Goal: Complete application form

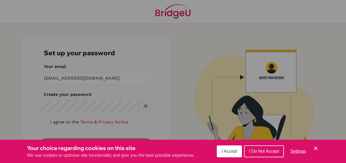
click at [232, 151] on span "I Accept" at bounding box center [229, 151] width 15 height 5
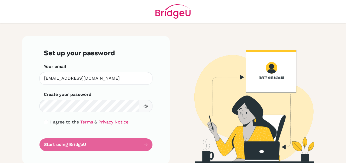
scroll to position [5, 0]
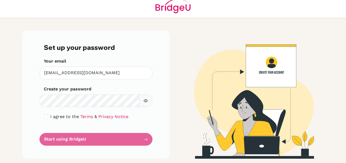
click at [91, 90] on div "Create your password Make sure it's at least 6 characters" at bounding box center [96, 96] width 104 height 21
click at [61, 118] on span "I agree to the" at bounding box center [64, 116] width 29 height 5
click at [47, 118] on input "checkbox" at bounding box center [46, 116] width 4 height 4
checkbox input "true"
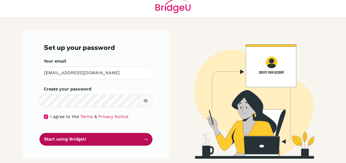
click at [70, 138] on button "Start using BridgeU" at bounding box center [95, 139] width 113 height 13
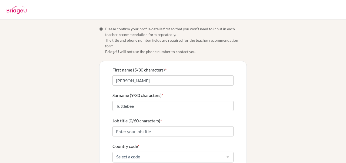
click at [70, 138] on div "Info Please confirm your profile details first so that you won’t need to input …" at bounding box center [173, 133] width 308 height 215
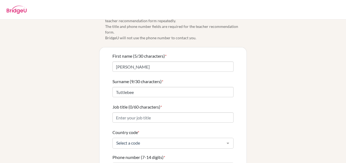
scroll to position [15, 0]
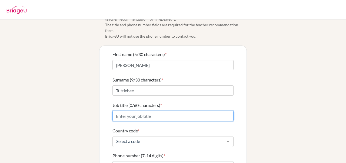
click at [165, 111] on input "Job title (0/60 characters) *" at bounding box center [172, 116] width 121 height 10
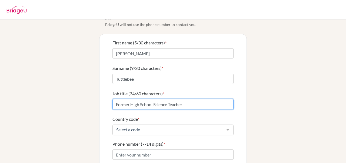
scroll to position [43, 0]
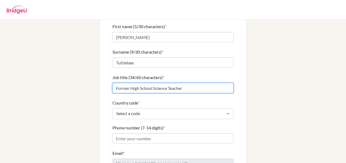
type input "Former High School Science Teacher"
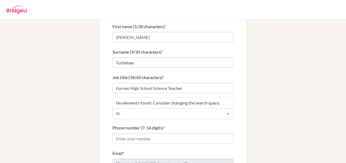
type input "h"
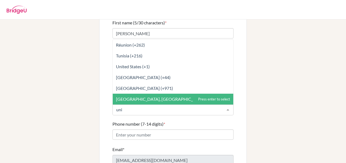
scroll to position [46, 0]
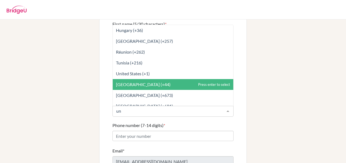
type input "u"
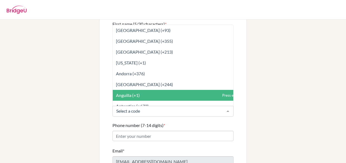
type input "1"
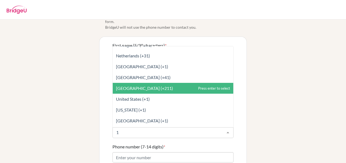
scroll to position [352, 0]
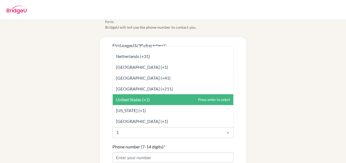
click at [145, 97] on span "United States (+1)" at bounding box center [173, 99] width 121 height 11
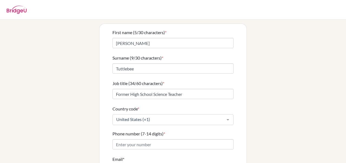
scroll to position [54, 0]
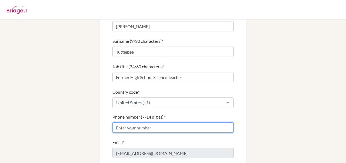
click at [138, 125] on input "Phone number (7-14 digits) *" at bounding box center [172, 127] width 121 height 10
type input "9033063402"
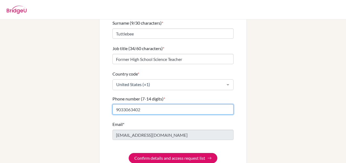
scroll to position [79, 0]
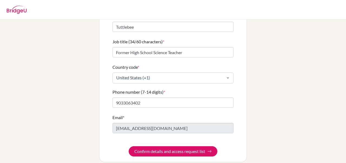
click at [95, 133] on div "Info Please confirm your profile details first so that you won’t need to input …" at bounding box center [173, 54] width 308 height 215
click at [152, 139] on form "First name (5/30 characters) * [PERSON_NAME] (9/30 characters) * Tuttlebee Job …" at bounding box center [172, 72] width 121 height 169
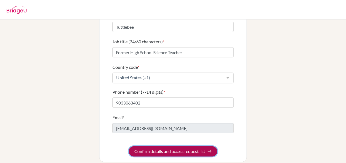
click at [152, 146] on button "Confirm details and access request list" at bounding box center [173, 151] width 89 height 10
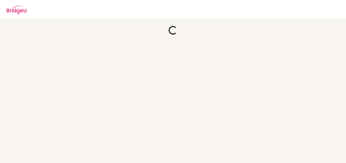
scroll to position [0, 0]
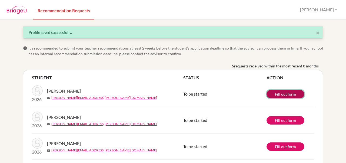
click at [284, 92] on link "Fill out form" at bounding box center [285, 94] width 38 height 8
